Goal: Task Accomplishment & Management: Manage account settings

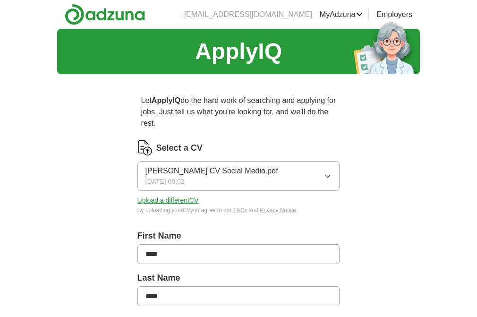
click at [181, 202] on button "Upload a different CV" at bounding box center [167, 200] width 61 height 10
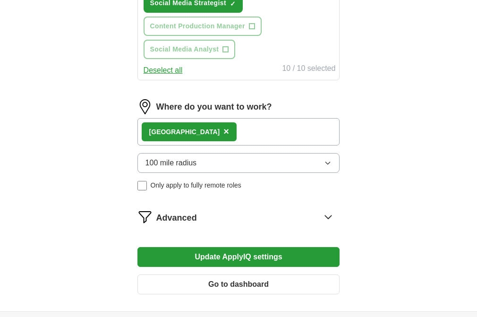
scroll to position [618, 0]
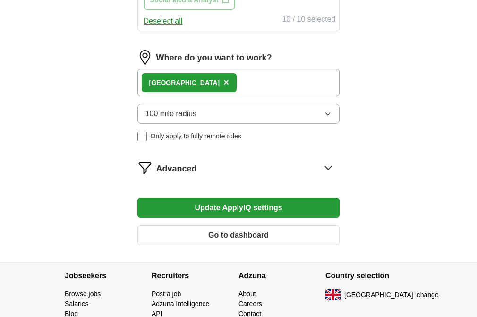
click at [223, 82] on span "×" at bounding box center [226, 82] width 6 height 10
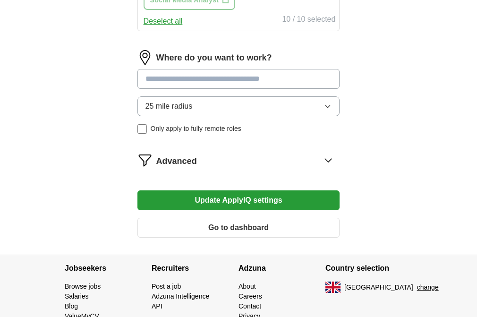
click at [195, 82] on input at bounding box center [238, 79] width 202 height 20
type input "*"
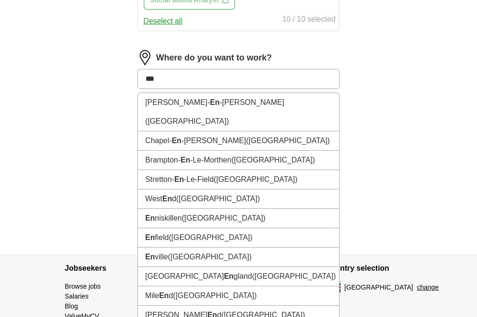
type input "****"
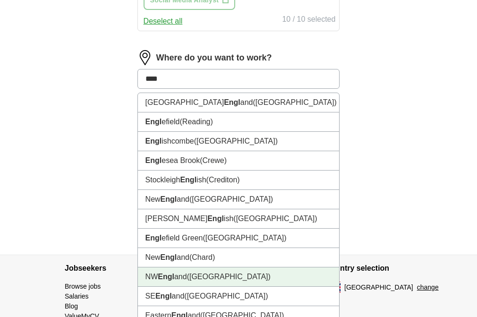
click at [199, 279] on span "([GEOGRAPHIC_DATA])" at bounding box center [229, 276] width 84 height 8
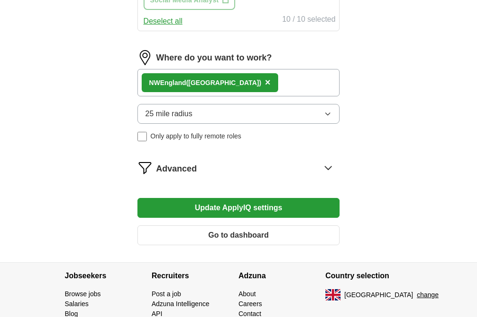
click at [160, 110] on span "25 mile radius" at bounding box center [168, 113] width 47 height 11
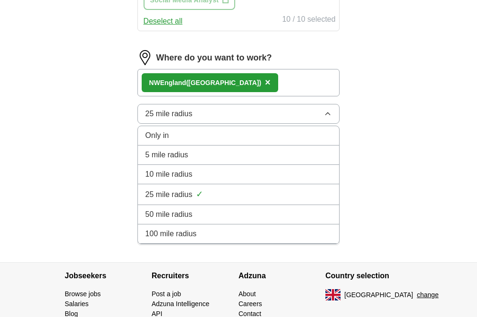
click at [185, 234] on span "100 mile radius" at bounding box center [170, 233] width 51 height 11
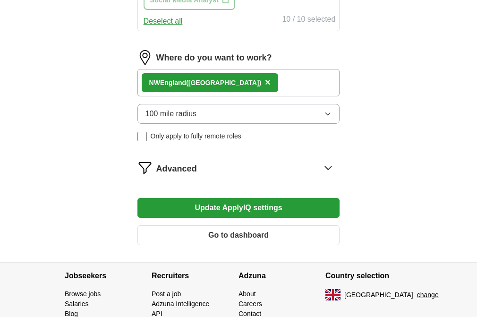
click at [215, 209] on button "Update ApplyIQ settings" at bounding box center [238, 208] width 202 height 20
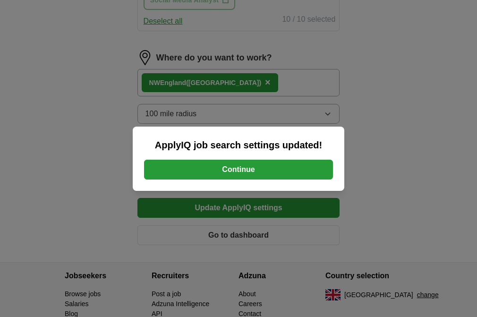
click at [236, 166] on button "Continue" at bounding box center [238, 170] width 189 height 20
